Goal: Download file/media

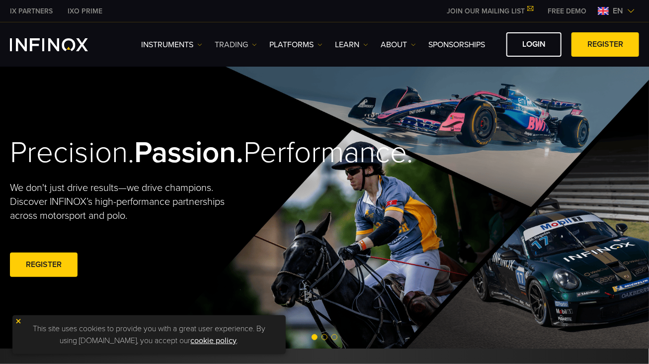
click at [225, 42] on link "TRADING" at bounding box center [236, 45] width 42 height 12
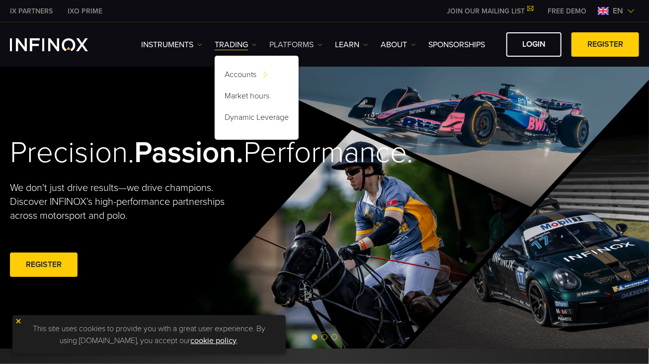
click at [296, 41] on link "PLATFORMS" at bounding box center [295, 45] width 53 height 12
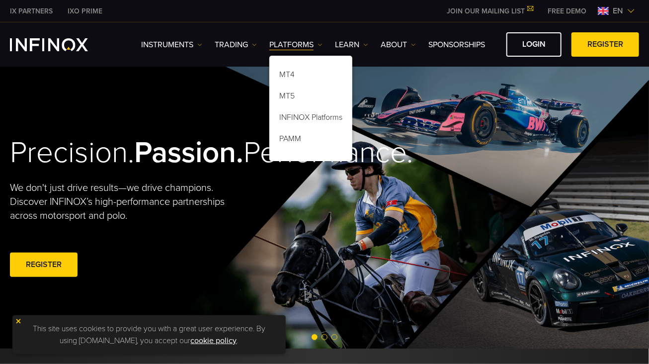
click at [634, 11] on img at bounding box center [631, 11] width 8 height 8
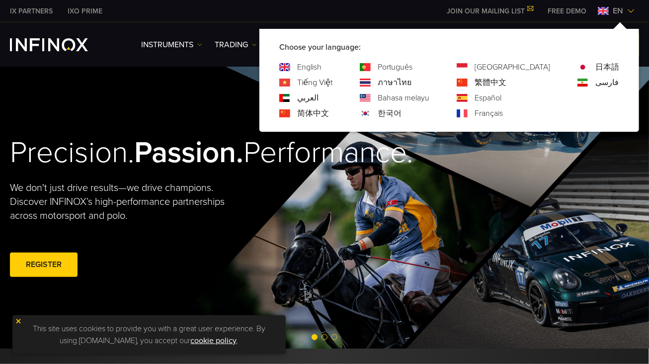
click at [402, 111] on link "한국어" at bounding box center [390, 113] width 24 height 12
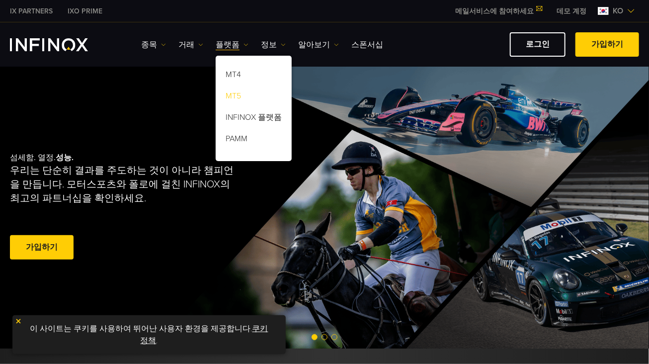
click at [233, 94] on link "MT5" at bounding box center [254, 97] width 76 height 21
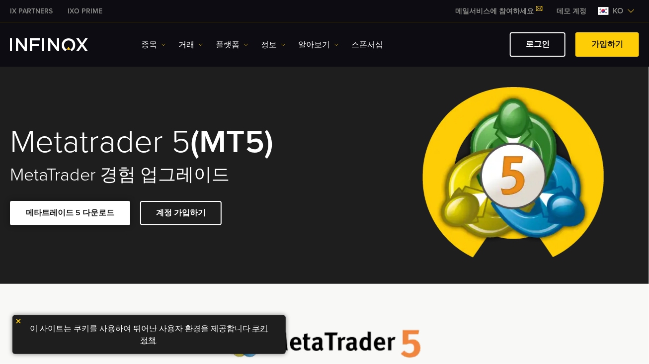
click at [88, 209] on link "메타트레이드 5 다운로드" at bounding box center [70, 213] width 120 height 24
